Goal: Register for event/course

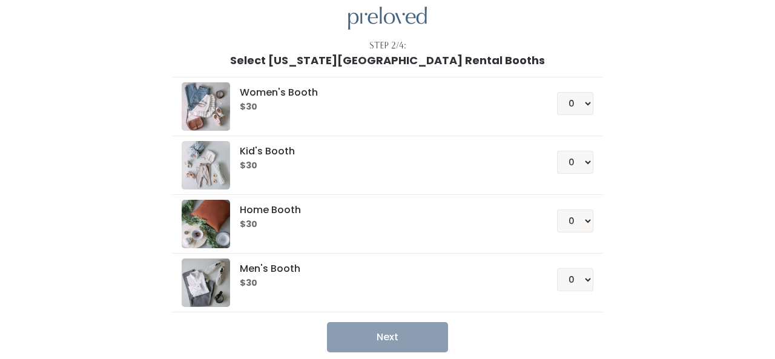
scroll to position [99, 0]
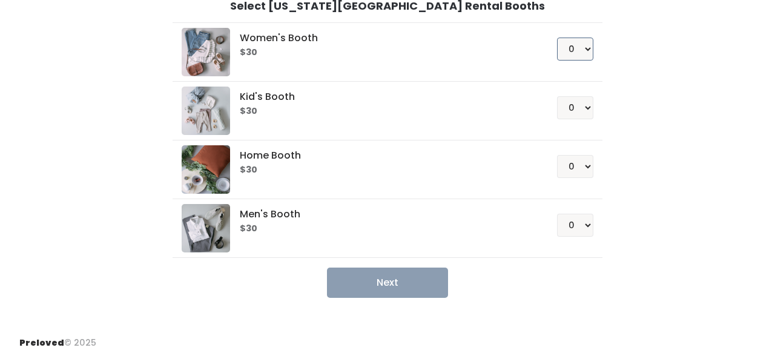
click at [587, 48] on select "0 1 2 3 4" at bounding box center [575, 49] width 36 height 23
select select "1"
click at [557, 38] on select "0 1 2 3 4" at bounding box center [575, 49] width 36 height 23
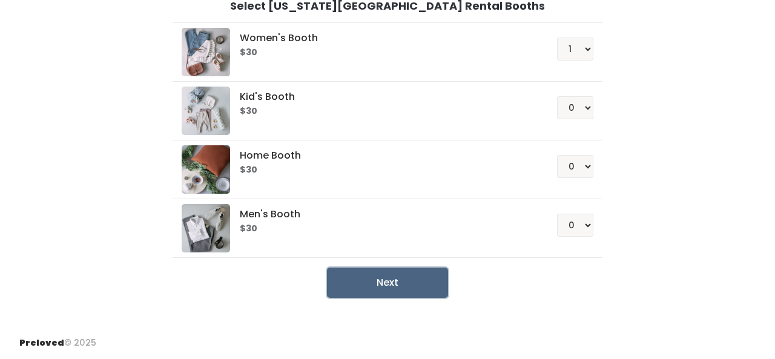
click at [395, 280] on button "Next" at bounding box center [387, 283] width 121 height 30
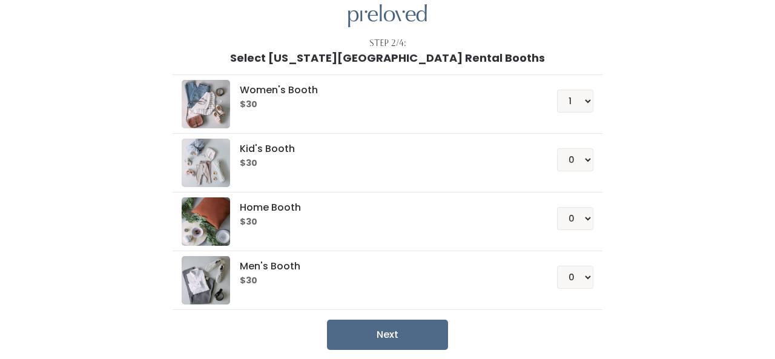
scroll to position [0, 0]
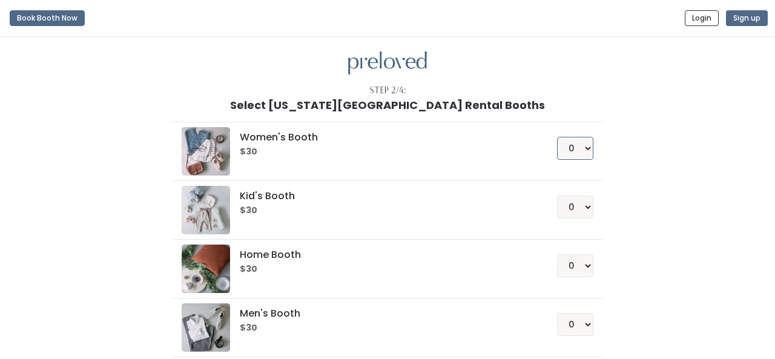
click at [577, 149] on select "0 1 2 3 4" at bounding box center [575, 148] width 36 height 23
click at [586, 150] on select "0 1 2 3 4" at bounding box center [575, 148] width 36 height 23
select select "1"
click at [557, 137] on select "0 1 2 3 4" at bounding box center [575, 148] width 36 height 23
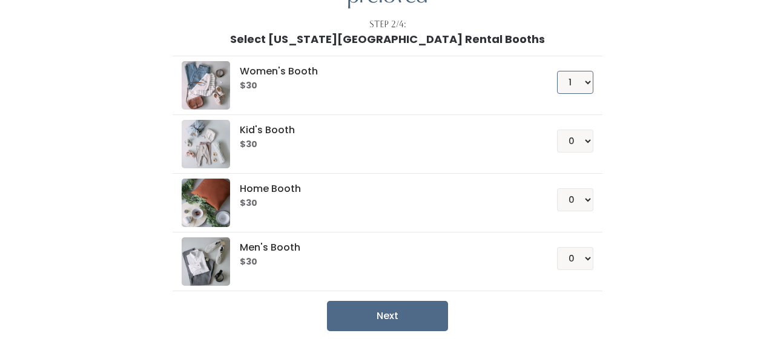
scroll to position [99, 0]
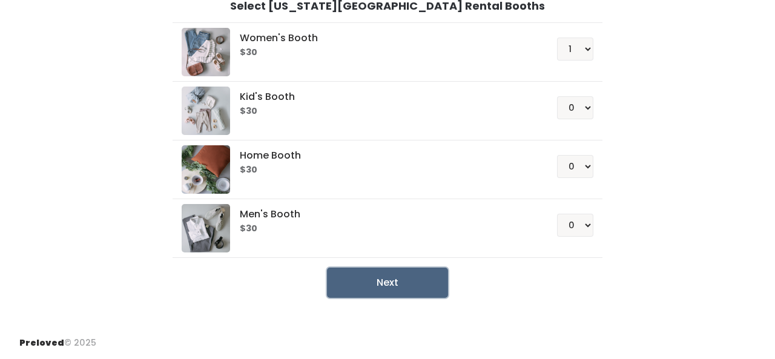
click at [397, 284] on button "Next" at bounding box center [387, 283] width 121 height 30
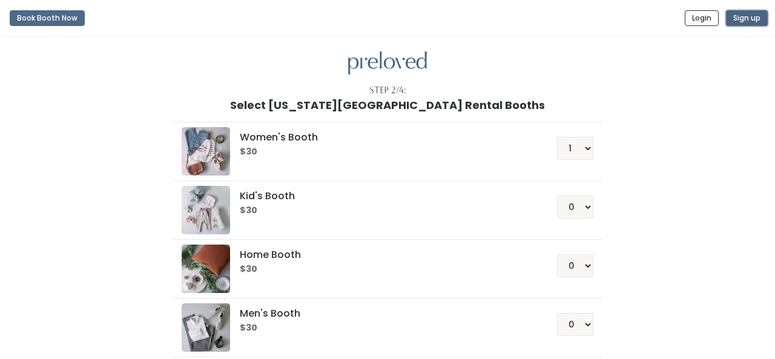
click at [745, 18] on button "Sign up" at bounding box center [747, 18] width 42 height 16
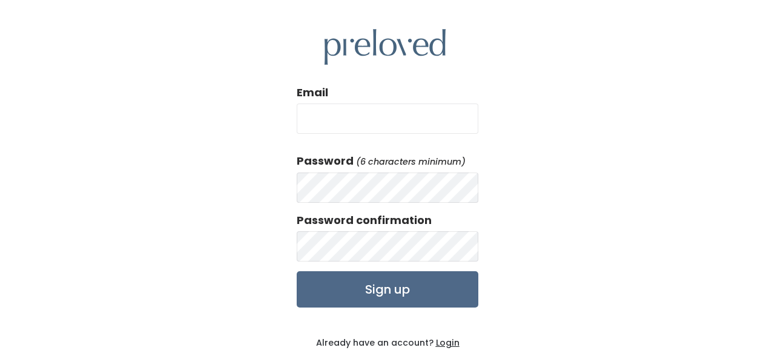
click at [327, 122] on input "Email" at bounding box center [388, 119] width 182 height 30
type input "[EMAIL_ADDRESS][DOMAIN_NAME]"
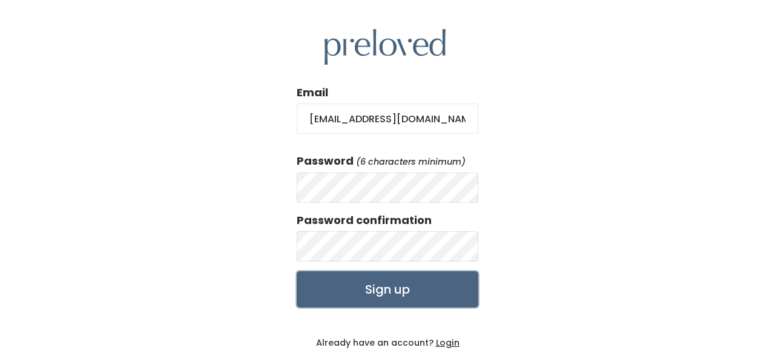
click at [402, 292] on input "Sign up" at bounding box center [388, 289] width 182 height 36
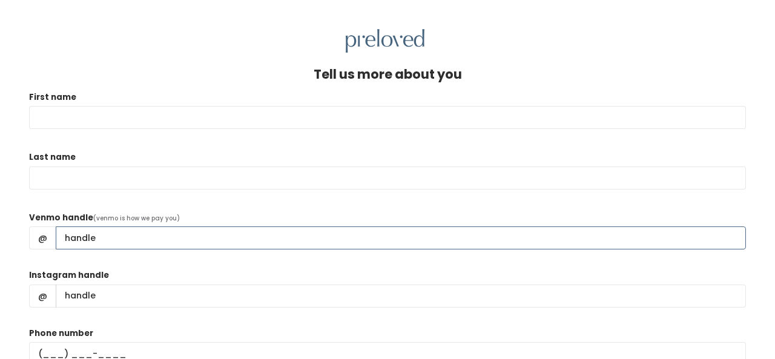
click at [113, 243] on input "Venmo handle" at bounding box center [401, 237] width 690 height 23
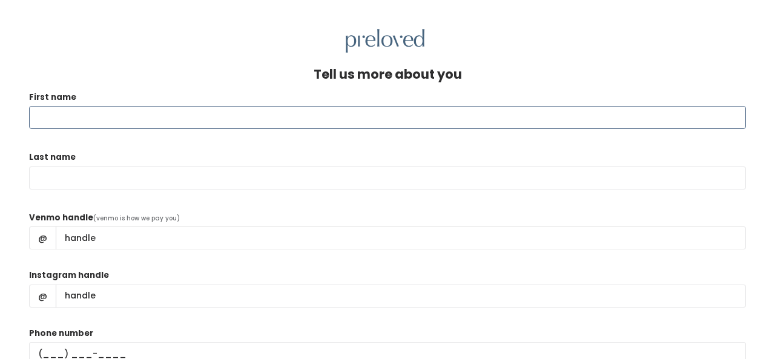
click at [79, 110] on input "First name" at bounding box center [387, 117] width 717 height 23
type input "pmcminn1953@gmail.com"
type input "McMinn"
type input "Pamela McMinn"
type input "(918) 260-5763"
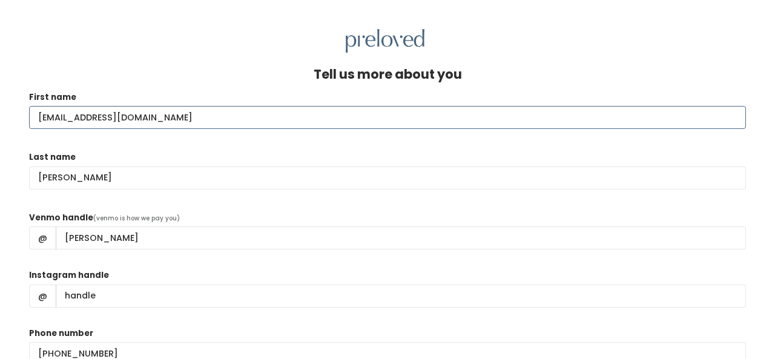
drag, startPoint x: 175, startPoint y: 116, endPoint x: 13, endPoint y: 90, distance: 163.7
click at [13, 90] on div "Tell us more about you First name pmcminn1953@gmail.com Last name McMinn Venmo …" at bounding box center [387, 238] width 775 height 370
type input "Pamela"
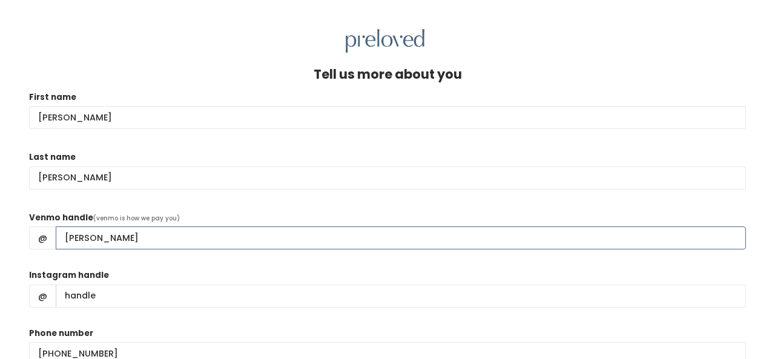
drag, startPoint x: 142, startPoint y: 242, endPoint x: 4, endPoint y: 229, distance: 138.1
click at [4, 229] on div "Tell us more about you First name Pamela Last name McMinn Venmo handle (venmo i…" at bounding box center [387, 238] width 775 height 370
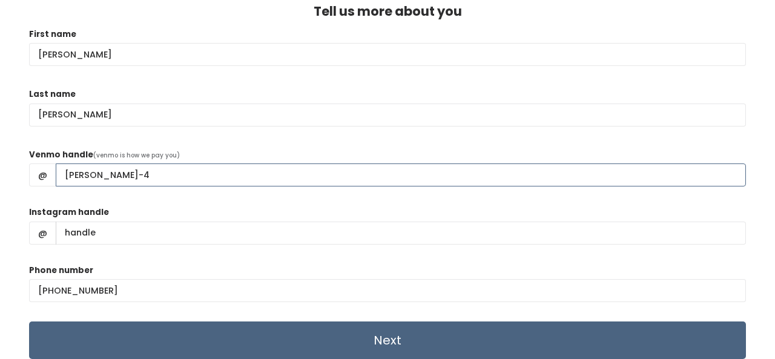
type input "Pamela-McMinn-4"
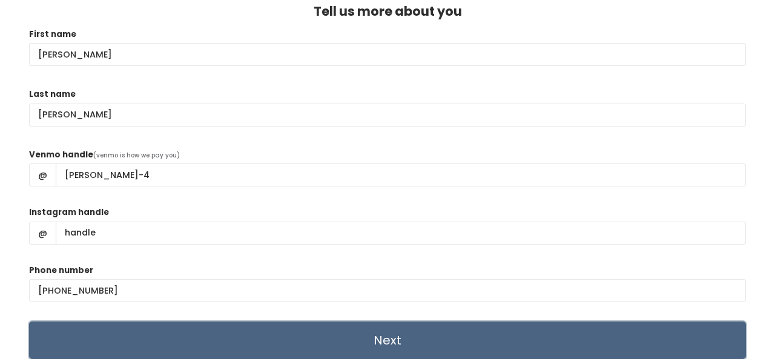
click at [393, 341] on input "Next" at bounding box center [387, 341] width 717 height 38
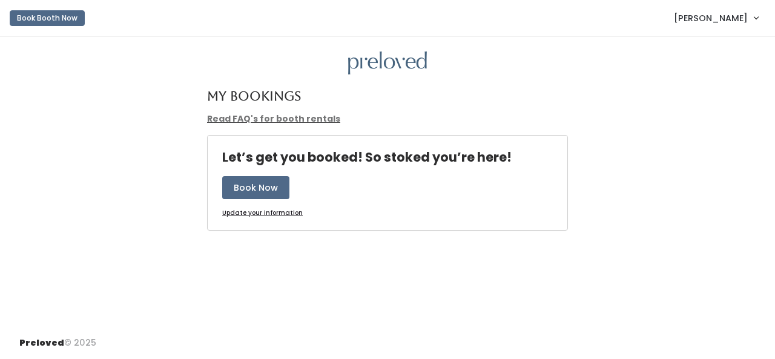
click at [282, 117] on link "Read FAQ's for booth rentals" at bounding box center [273, 119] width 133 height 12
